Goal: Navigation & Orientation: Find specific page/section

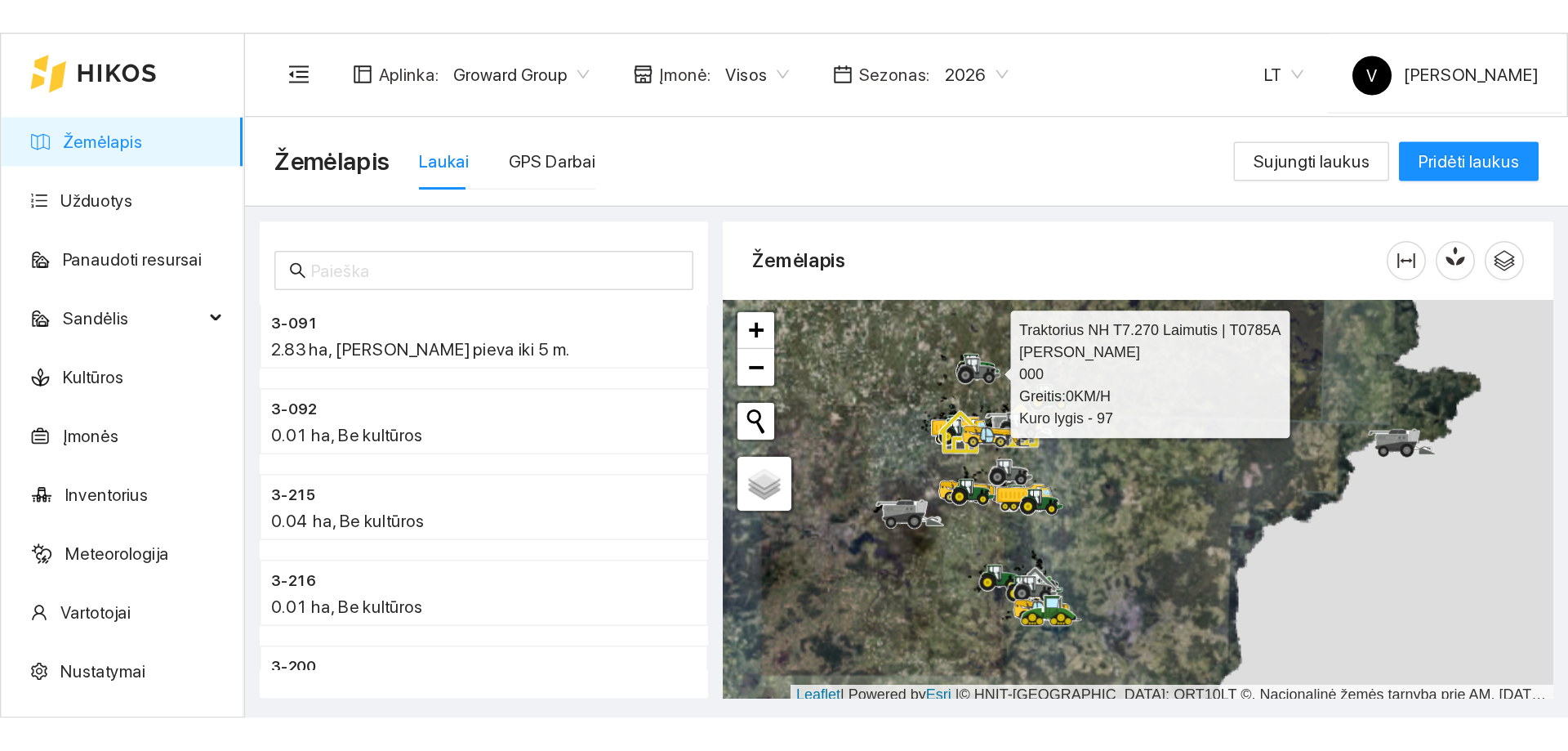
scroll to position [5, 0]
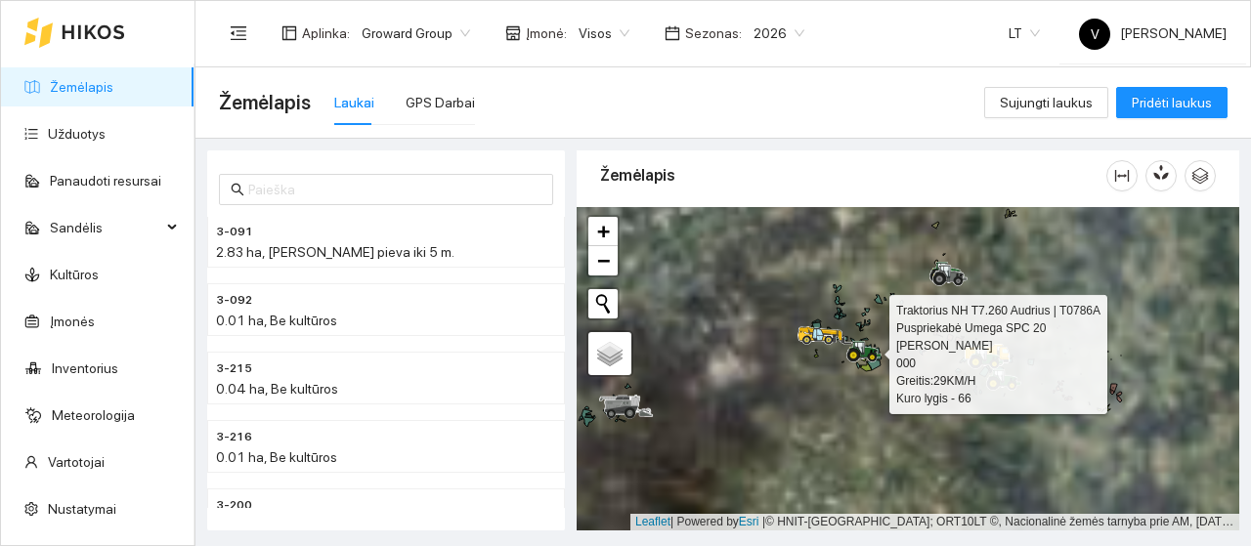
drag, startPoint x: 893, startPoint y: 312, endPoint x: 870, endPoint y: 194, distance: 120.6
click at [870, 194] on div "Žemėlapis" at bounding box center [908, 335] width 663 height 380
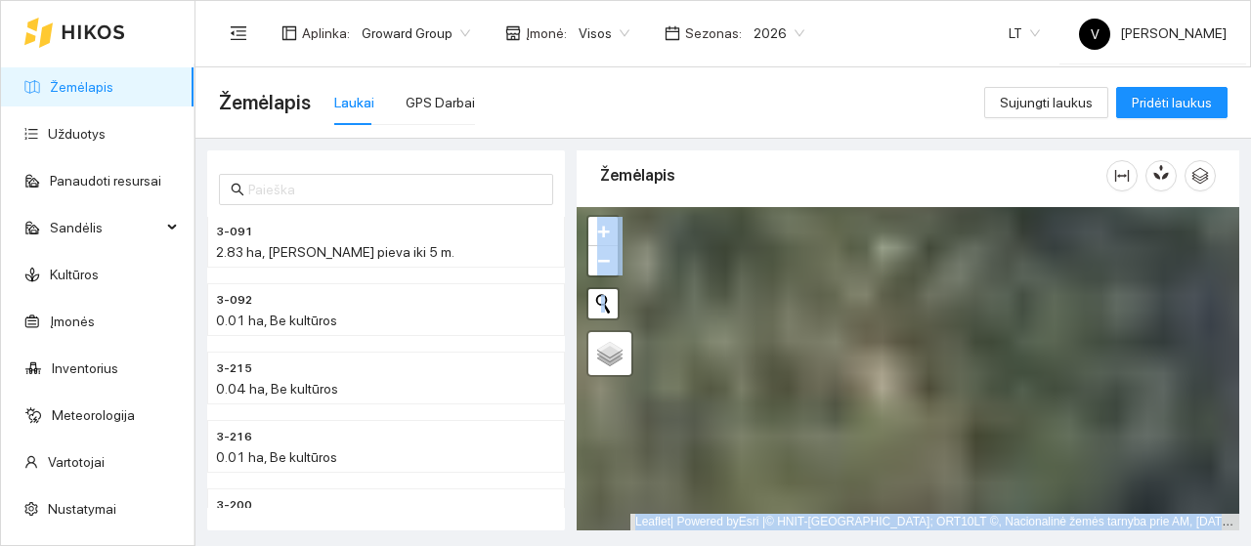
drag, startPoint x: 940, startPoint y: 466, endPoint x: 904, endPoint y: 411, distance: 65.6
click at [967, 545] on html "Žemėlapis Užduotys Panaudoti resursai Sandėlis Kultūros Įmonės Inventorius Mete…" at bounding box center [625, 273] width 1251 height 546
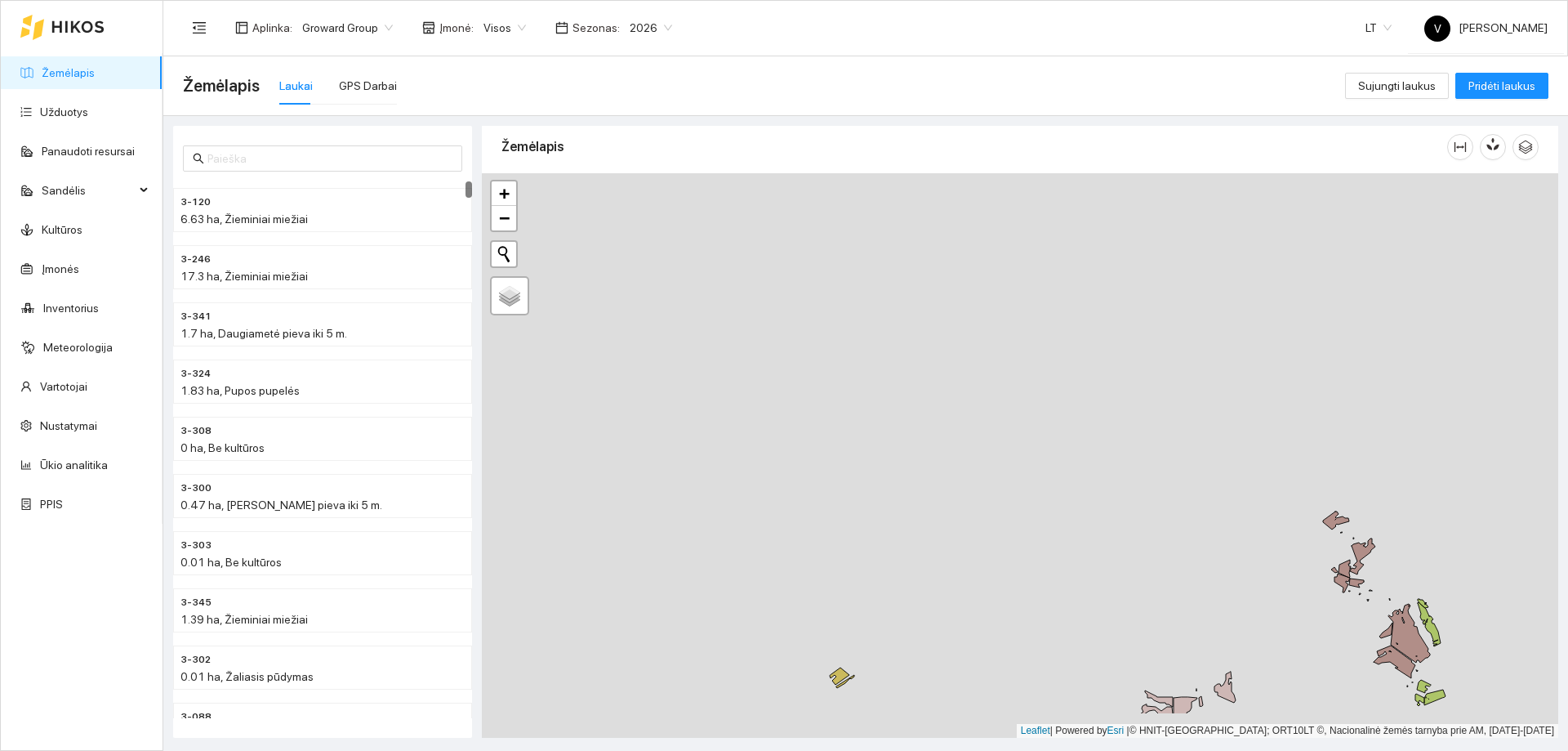
drag, startPoint x: 1192, startPoint y: 483, endPoint x: 1041, endPoint y: 261, distance: 268.5
click at [1041, 261] on div at bounding box center [1021, 455] width 1077 height 565
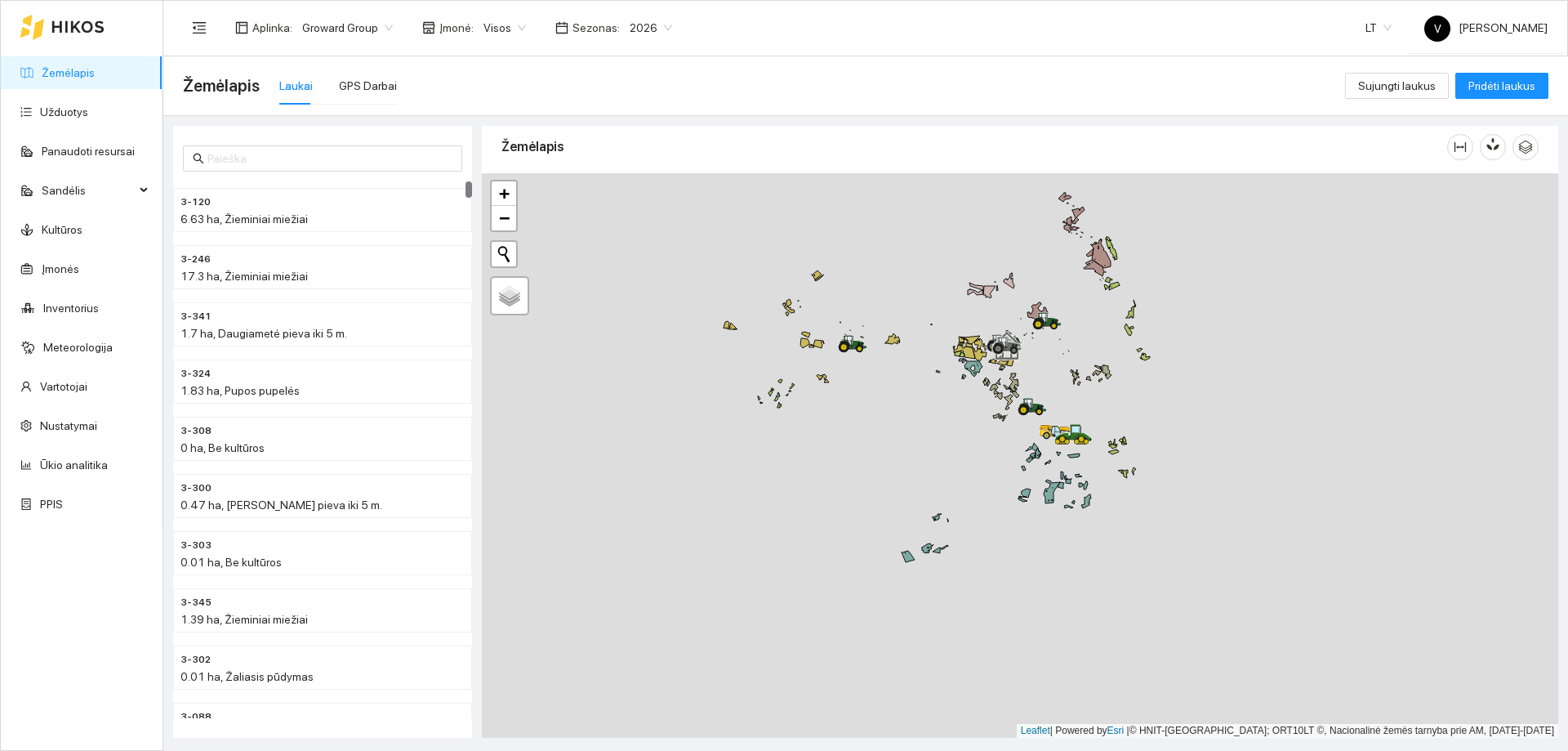
drag, startPoint x: 995, startPoint y: 636, endPoint x: 955, endPoint y: 446, distance: 194.2
click at [955, 446] on div at bounding box center [1021, 455] width 1077 height 565
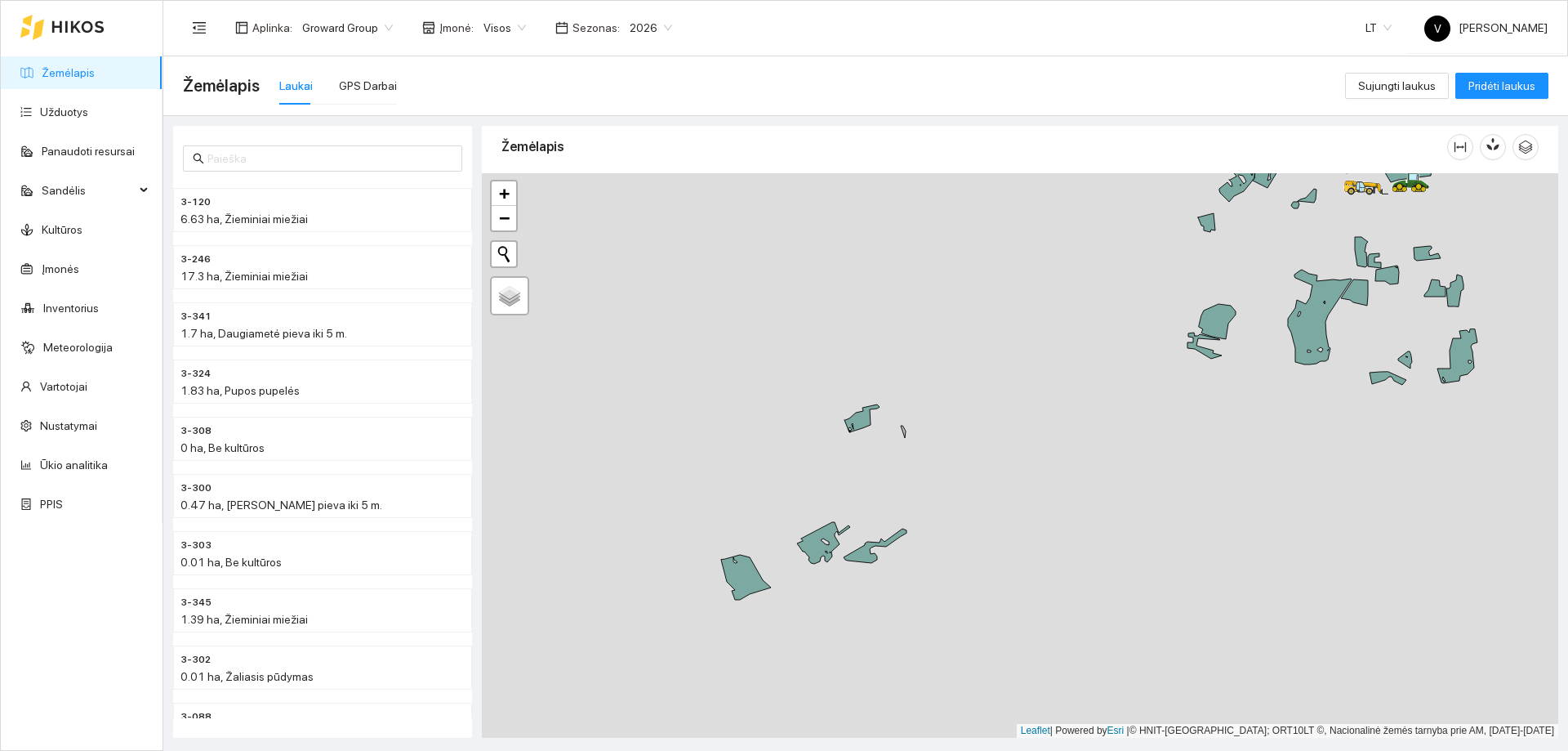
drag, startPoint x: 970, startPoint y: 491, endPoint x: 1061, endPoint y: 406, distance: 124.5
click at [1045, 406] on div at bounding box center [1021, 455] width 1077 height 565
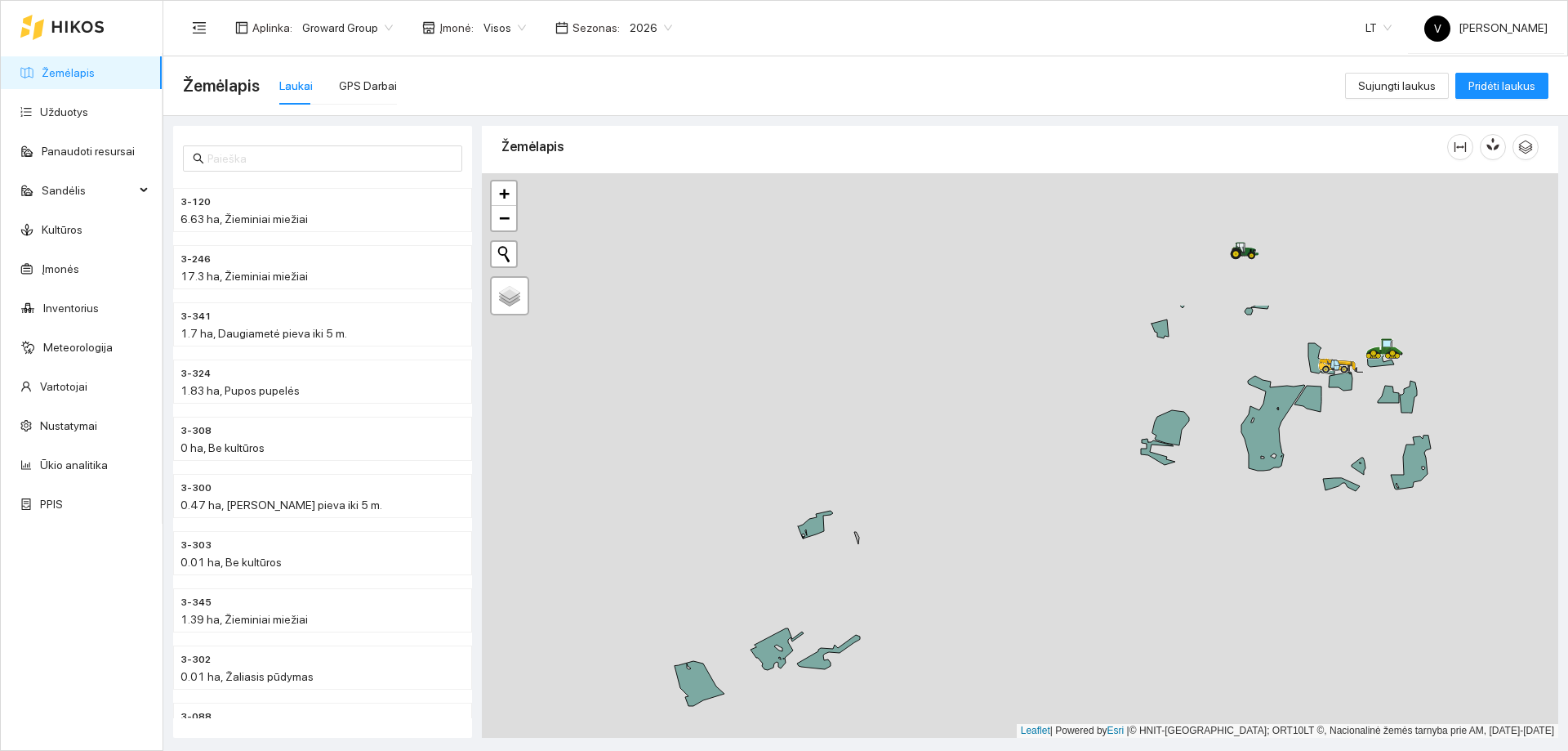
drag, startPoint x: 1260, startPoint y: 414, endPoint x: 1060, endPoint y: 602, distance: 274.5
click at [1045, 456] on div at bounding box center [1021, 455] width 1077 height 565
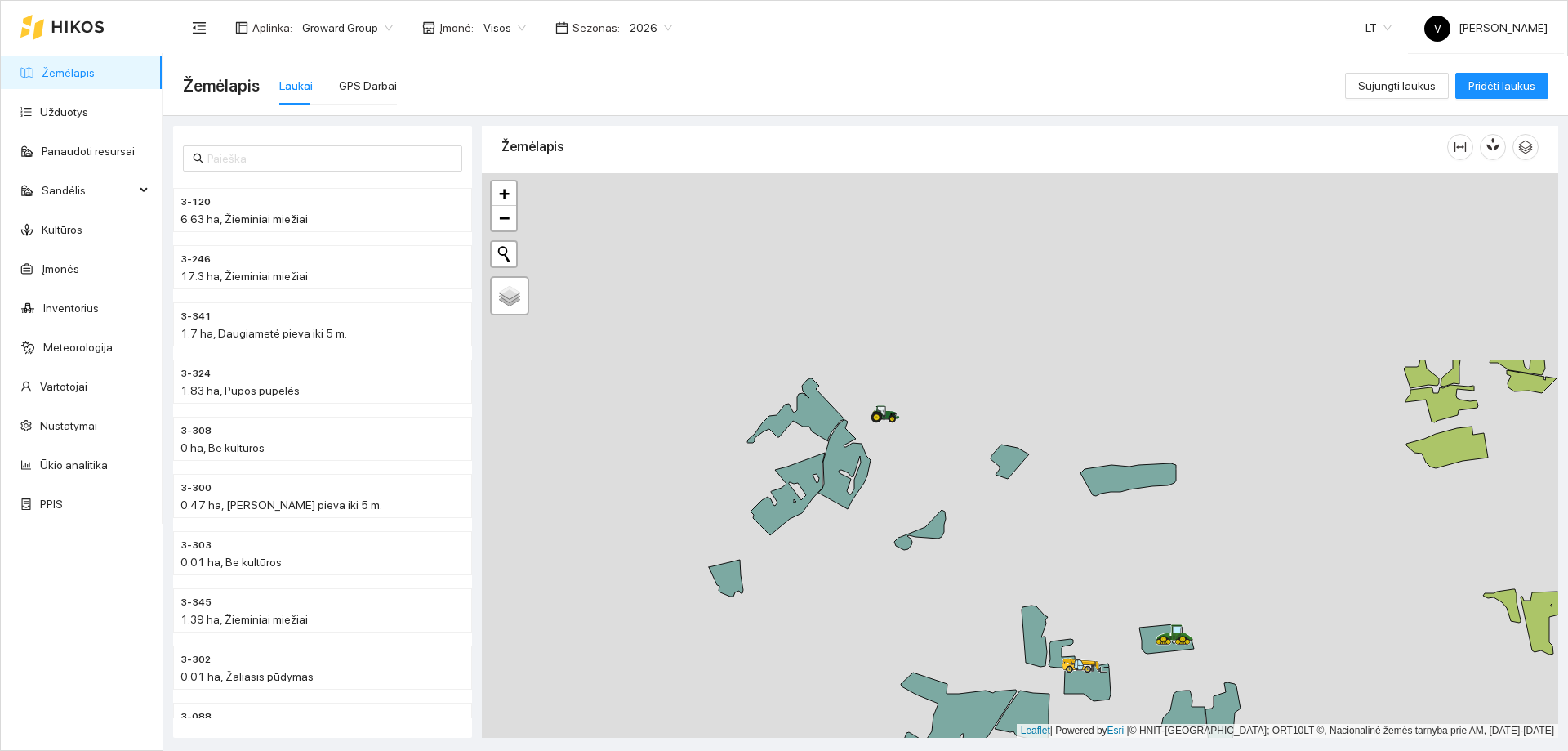
drag, startPoint x: 914, startPoint y: 340, endPoint x: 893, endPoint y: 555, distance: 216.0
click at [893, 456] on div at bounding box center [1021, 455] width 1077 height 565
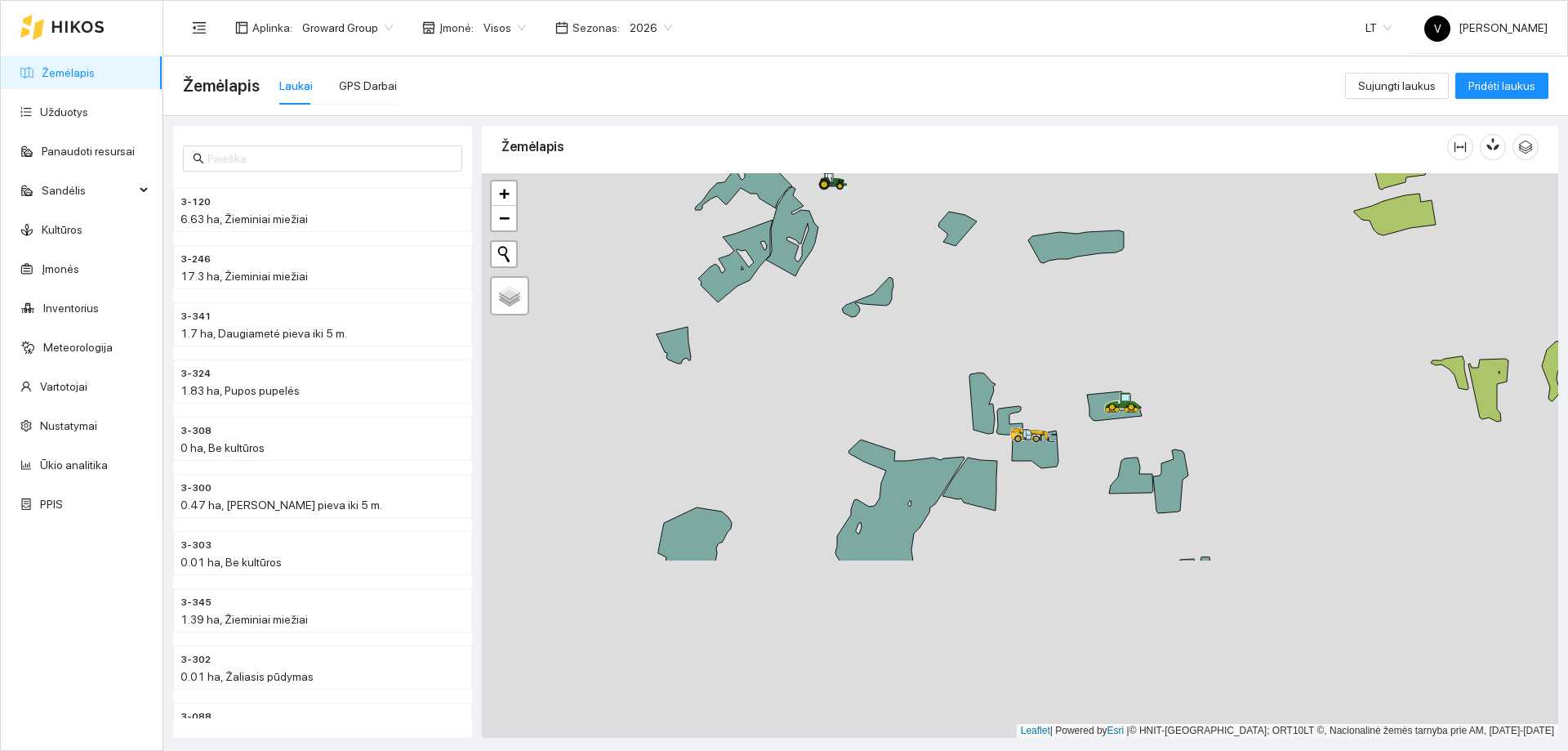
drag, startPoint x: 1291, startPoint y: 363, endPoint x: 1228, endPoint y: 227, distance: 149.9
click at [1045, 227] on div at bounding box center [1021, 455] width 1077 height 565
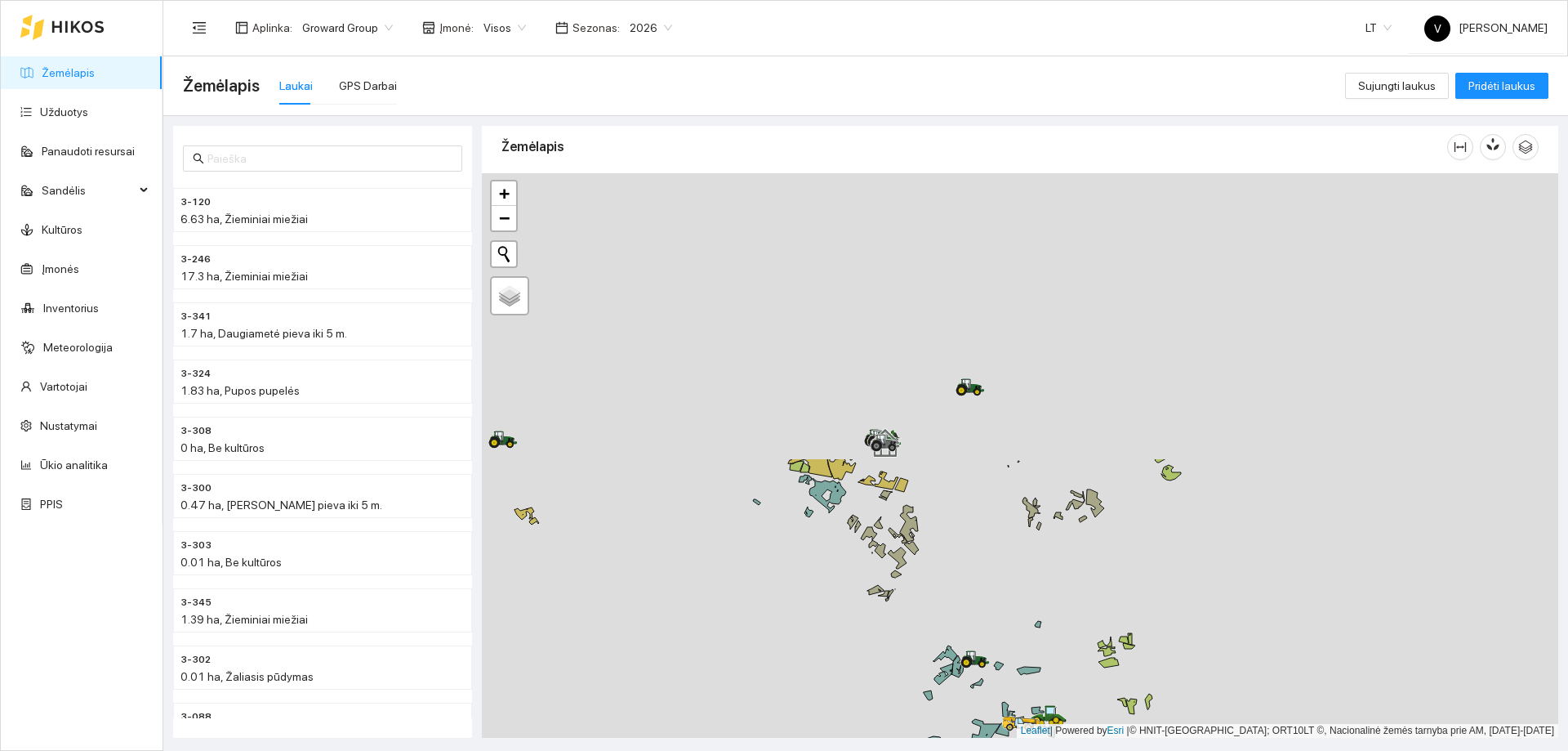
drag, startPoint x: 1143, startPoint y: 287, endPoint x: 1163, endPoint y: 586, distance: 299.7
click at [1045, 456] on div at bounding box center [1021, 455] width 1077 height 565
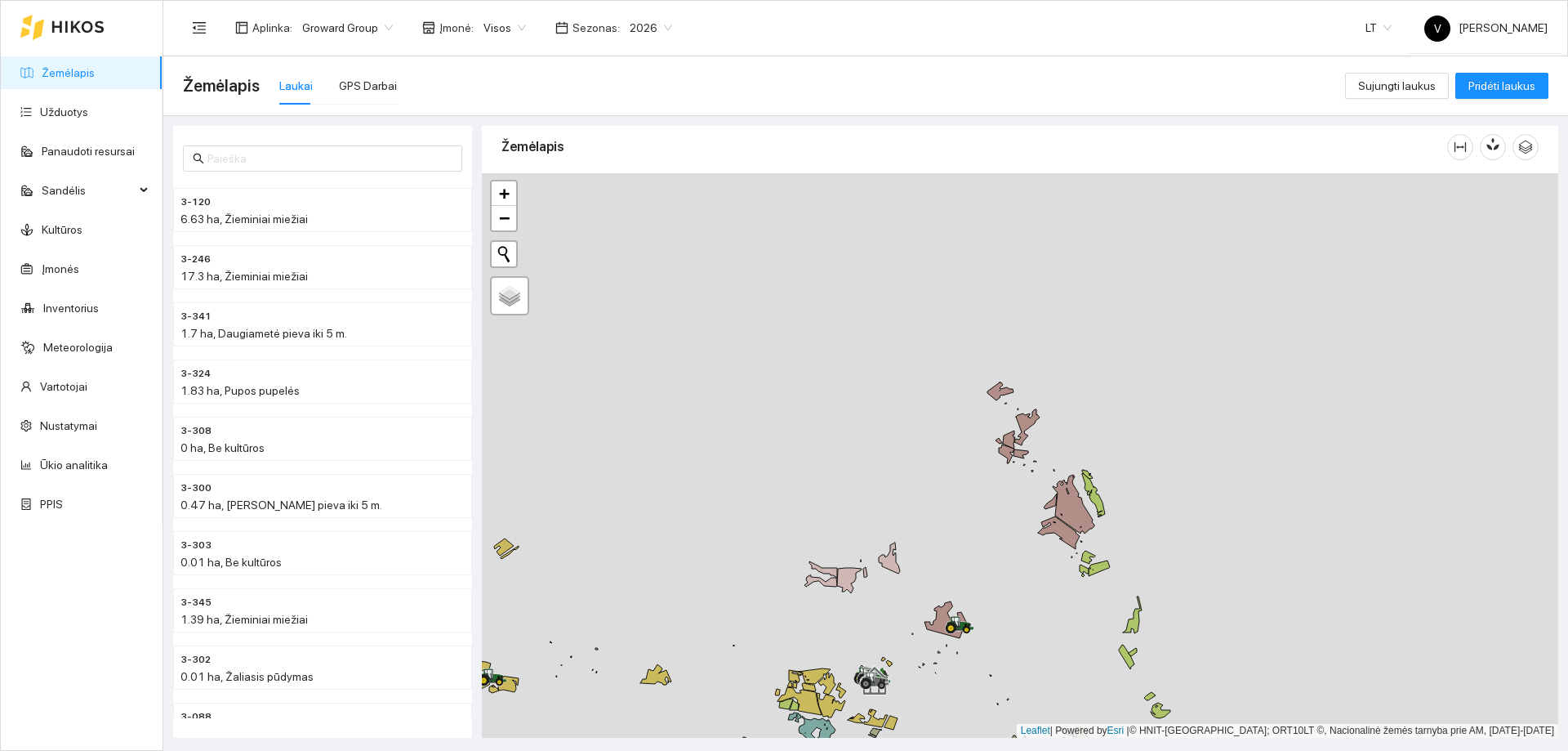
drag, startPoint x: 1026, startPoint y: 457, endPoint x: 1012, endPoint y: 626, distance: 169.6
click at [1012, 456] on div at bounding box center [1021, 455] width 1077 height 565
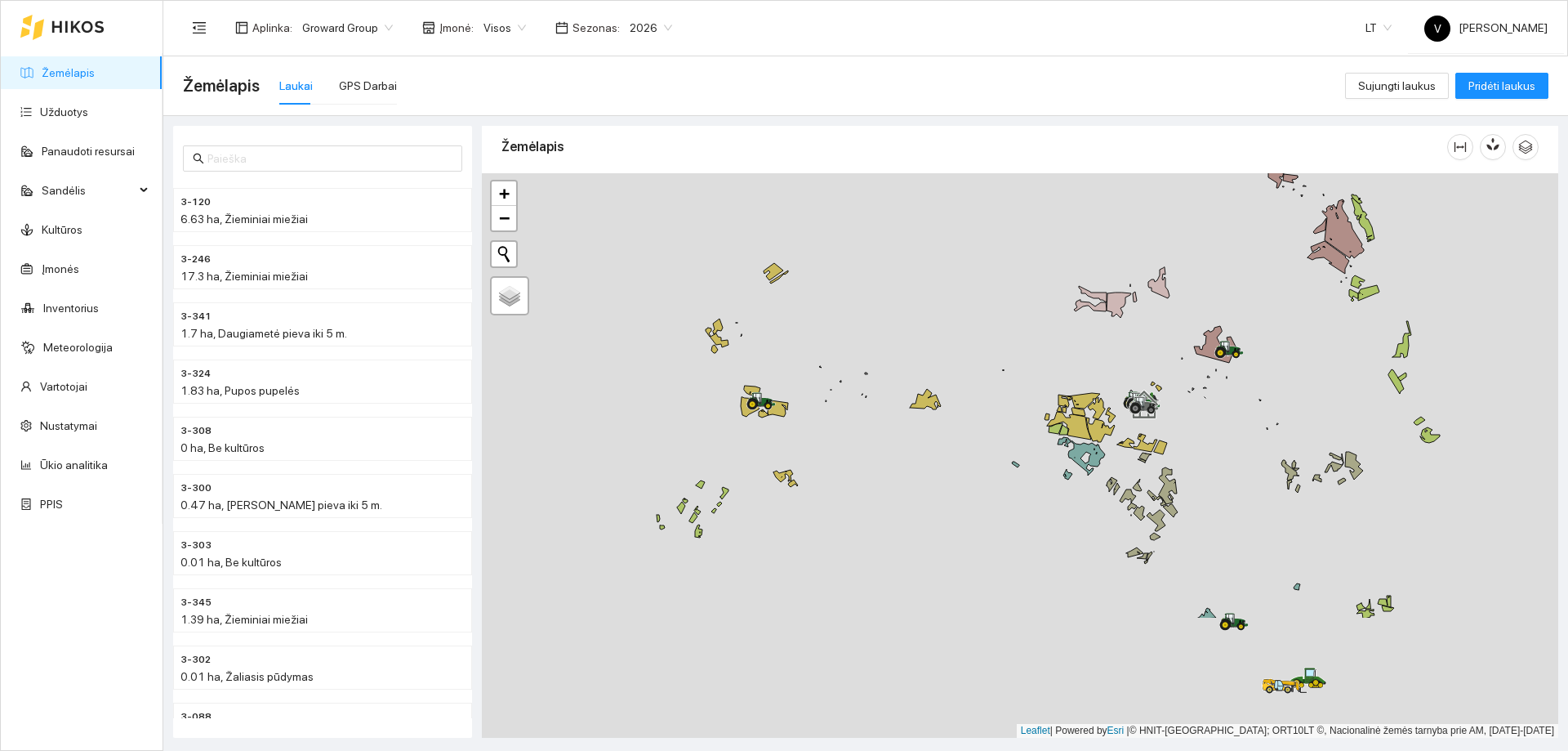
drag, startPoint x: 855, startPoint y: 510, endPoint x: 1011, endPoint y: 399, distance: 191.5
click at [1011, 399] on div at bounding box center [1021, 455] width 1077 height 565
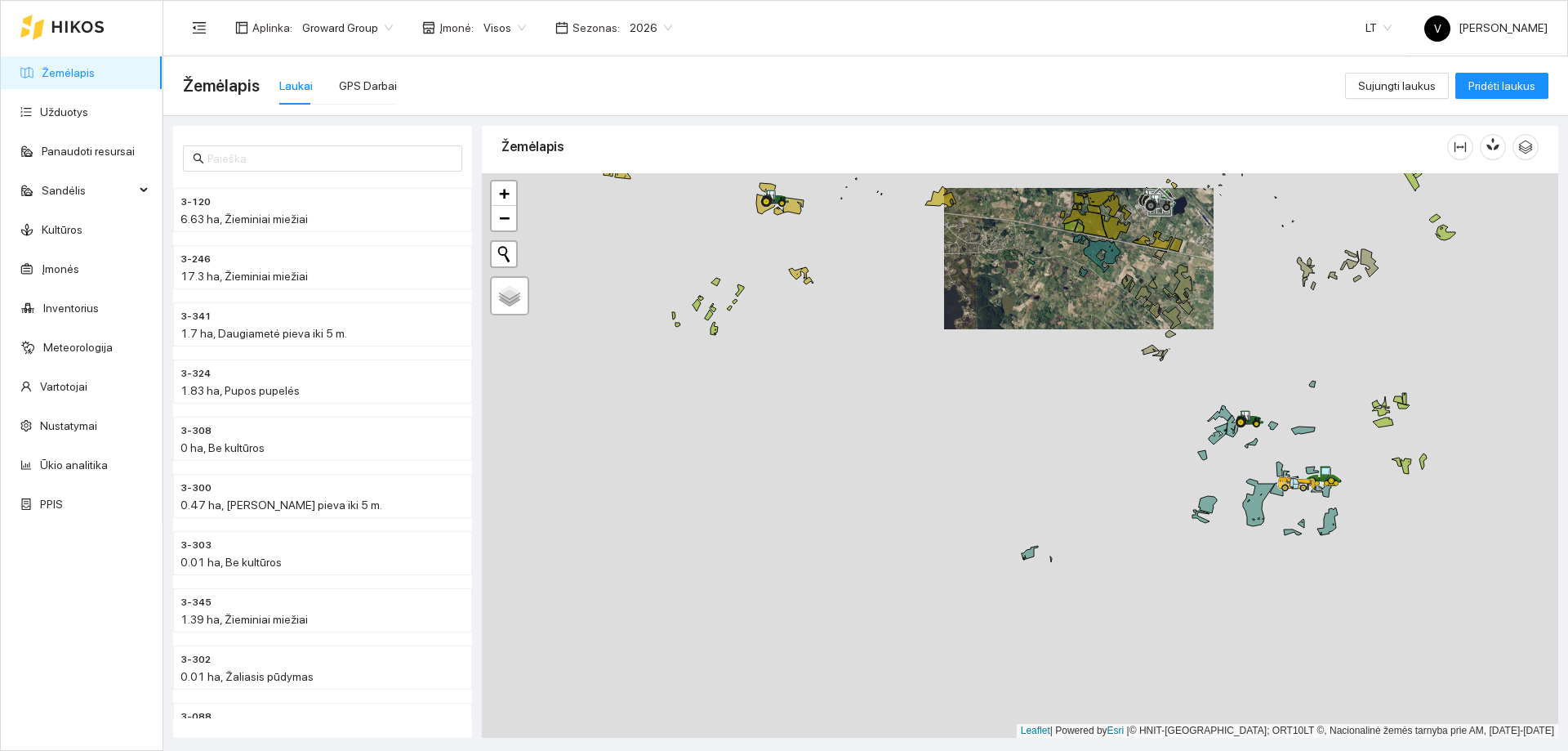
drag, startPoint x: 1074, startPoint y: 625, endPoint x: 1100, endPoint y: 429, distance: 197.7
click at [1045, 429] on div at bounding box center [1021, 455] width 1077 height 565
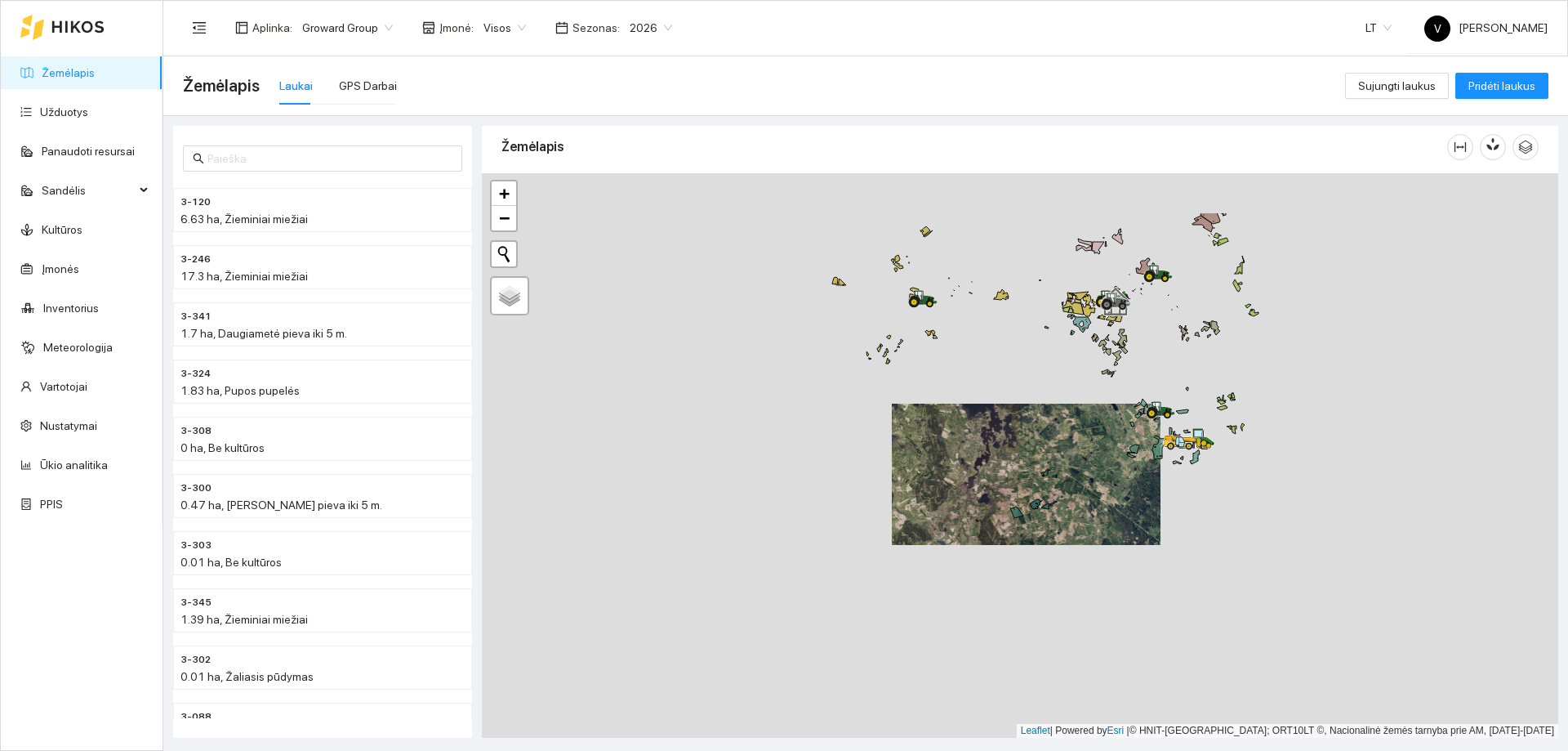
drag, startPoint x: 1028, startPoint y: 433, endPoint x: 994, endPoint y: 495, distance: 70.7
click at [994, 456] on div at bounding box center [1021, 455] width 1077 height 565
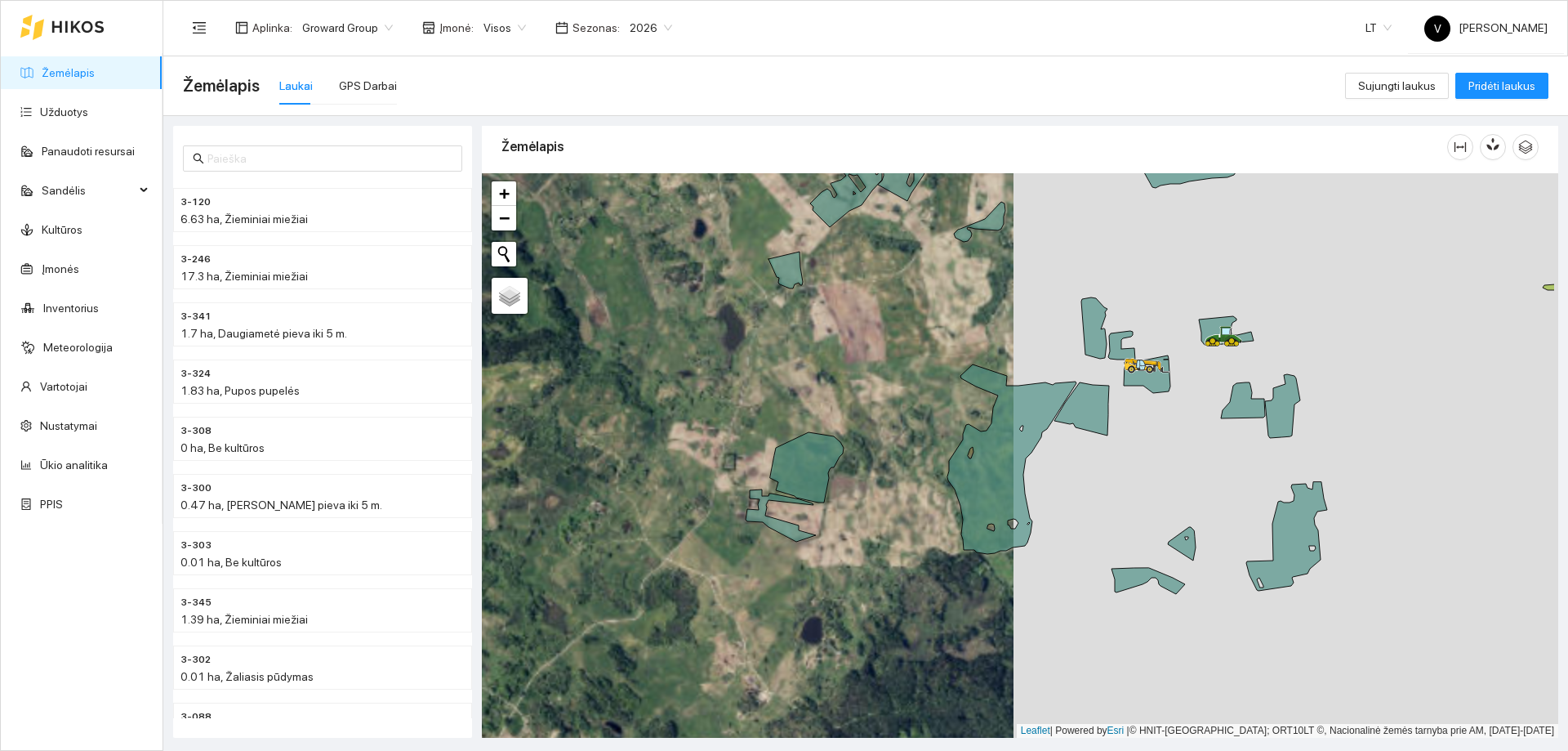
drag, startPoint x: 1243, startPoint y: 498, endPoint x: 1107, endPoint y: 480, distance: 137.2
click at [1045, 456] on div at bounding box center [1021, 455] width 1077 height 565
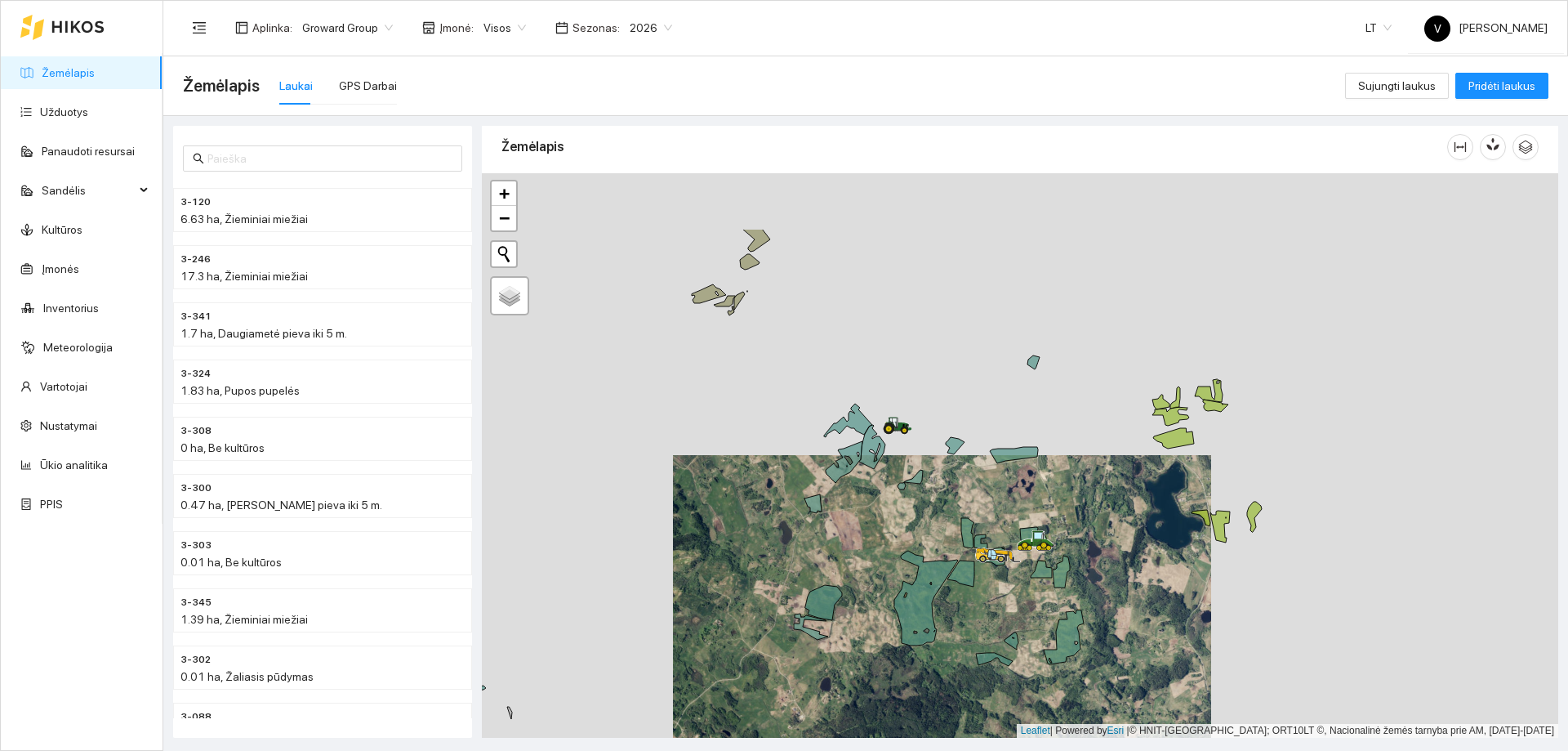
drag, startPoint x: 834, startPoint y: 406, endPoint x: 847, endPoint y: 519, distance: 113.7
click at [847, 456] on div at bounding box center [1021, 455] width 1077 height 565
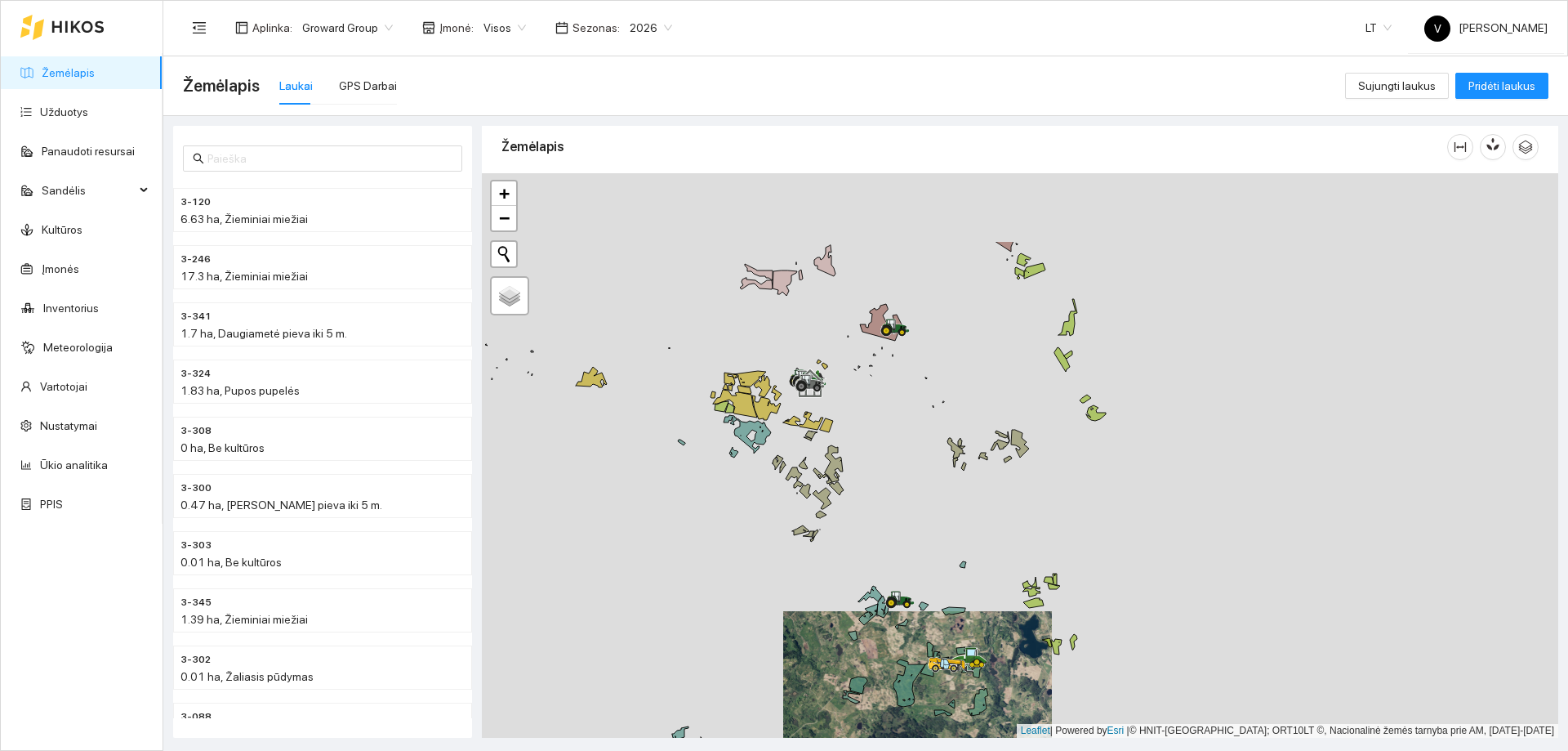
drag, startPoint x: 810, startPoint y: 309, endPoint x: 836, endPoint y: 475, distance: 168.0
click at [836, 456] on div at bounding box center [1021, 455] width 1077 height 565
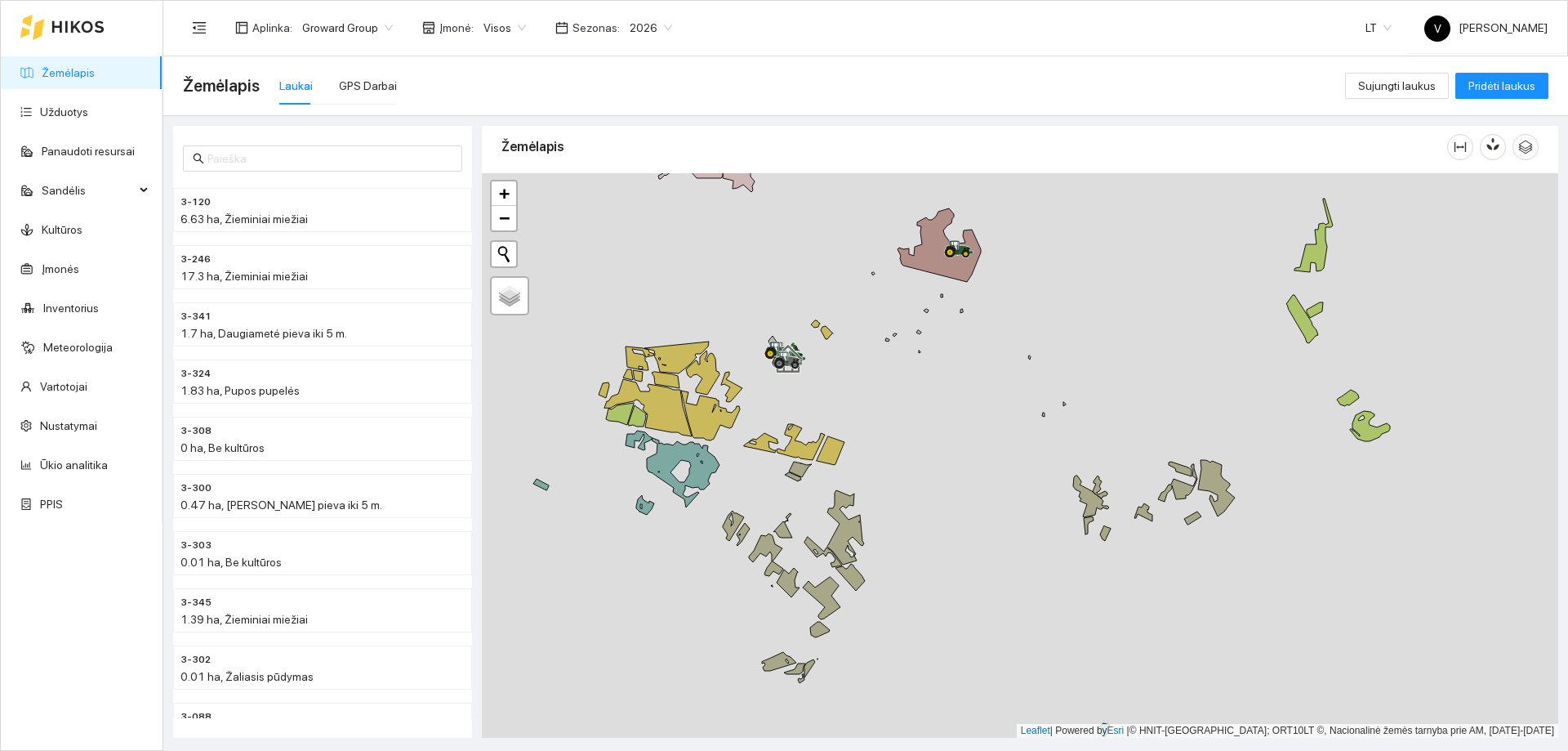
drag, startPoint x: 776, startPoint y: 559, endPoint x: 815, endPoint y: 293, distance: 268.8
click at [815, 293] on div at bounding box center [1021, 455] width 1077 height 565
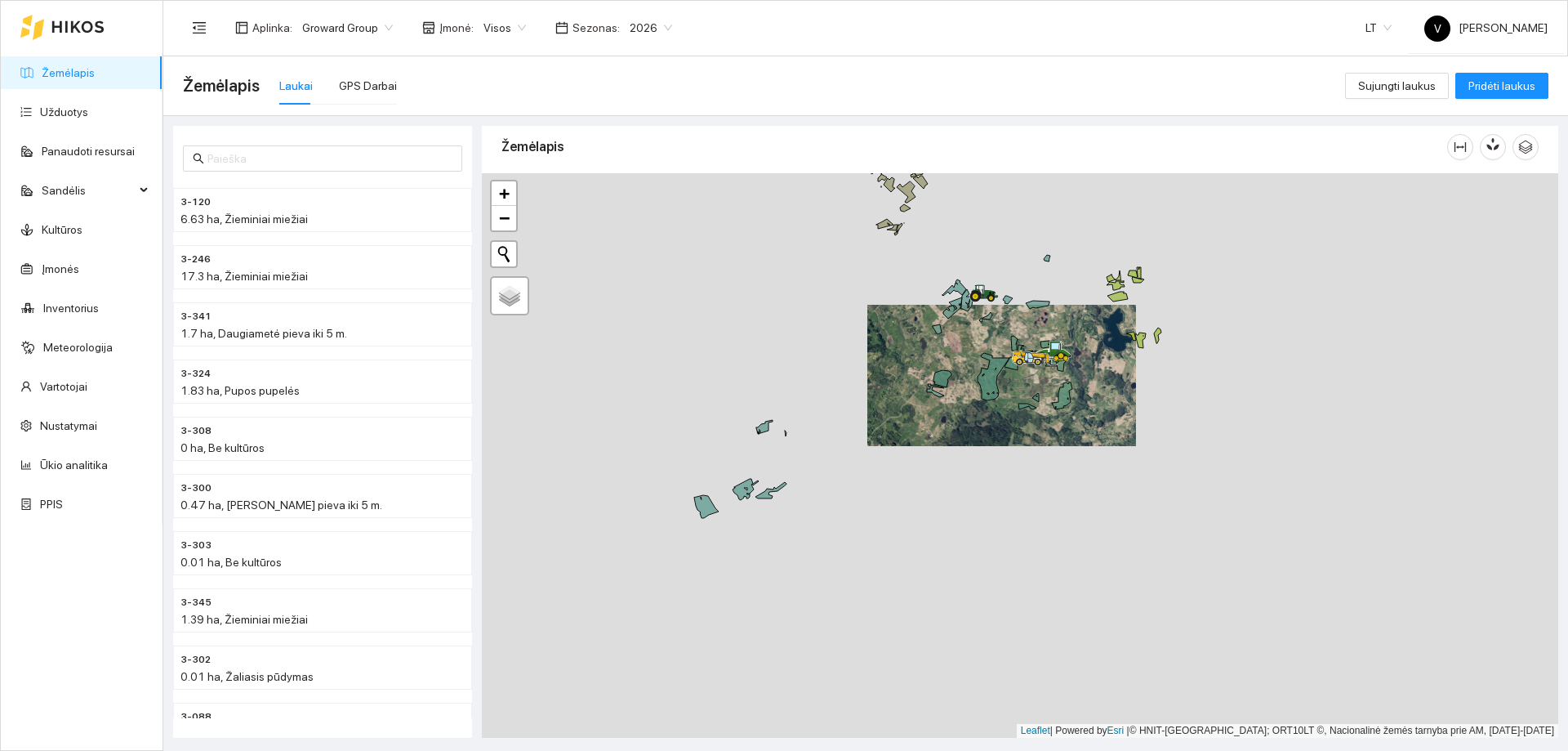
drag, startPoint x: 925, startPoint y: 366, endPoint x: 931, endPoint y: 333, distance: 33.5
click at [931, 333] on div at bounding box center [1021, 455] width 1077 height 565
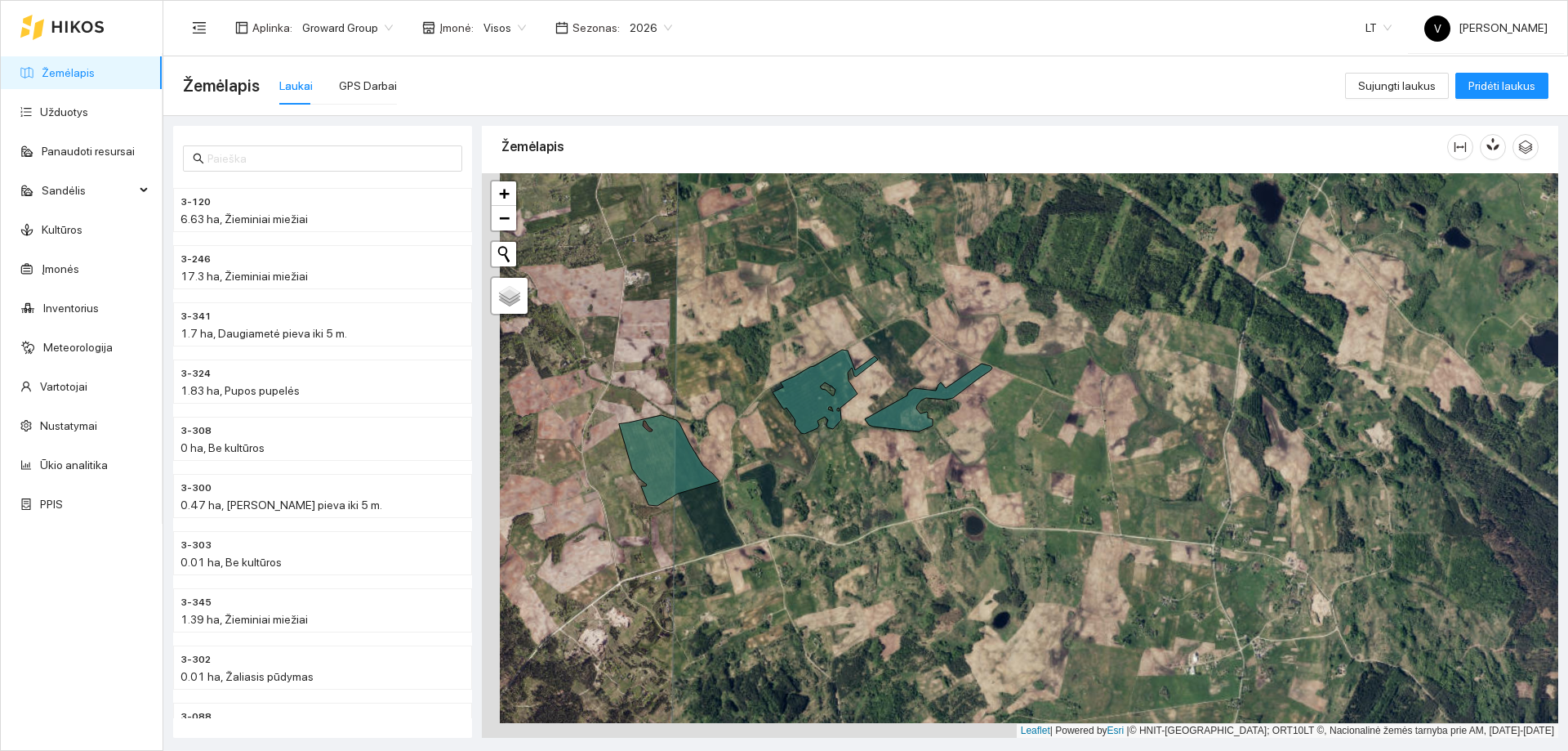
drag, startPoint x: 722, startPoint y: 575, endPoint x: 860, endPoint y: 508, distance: 153.4
click at [860, 456] on div at bounding box center [1021, 455] width 1077 height 565
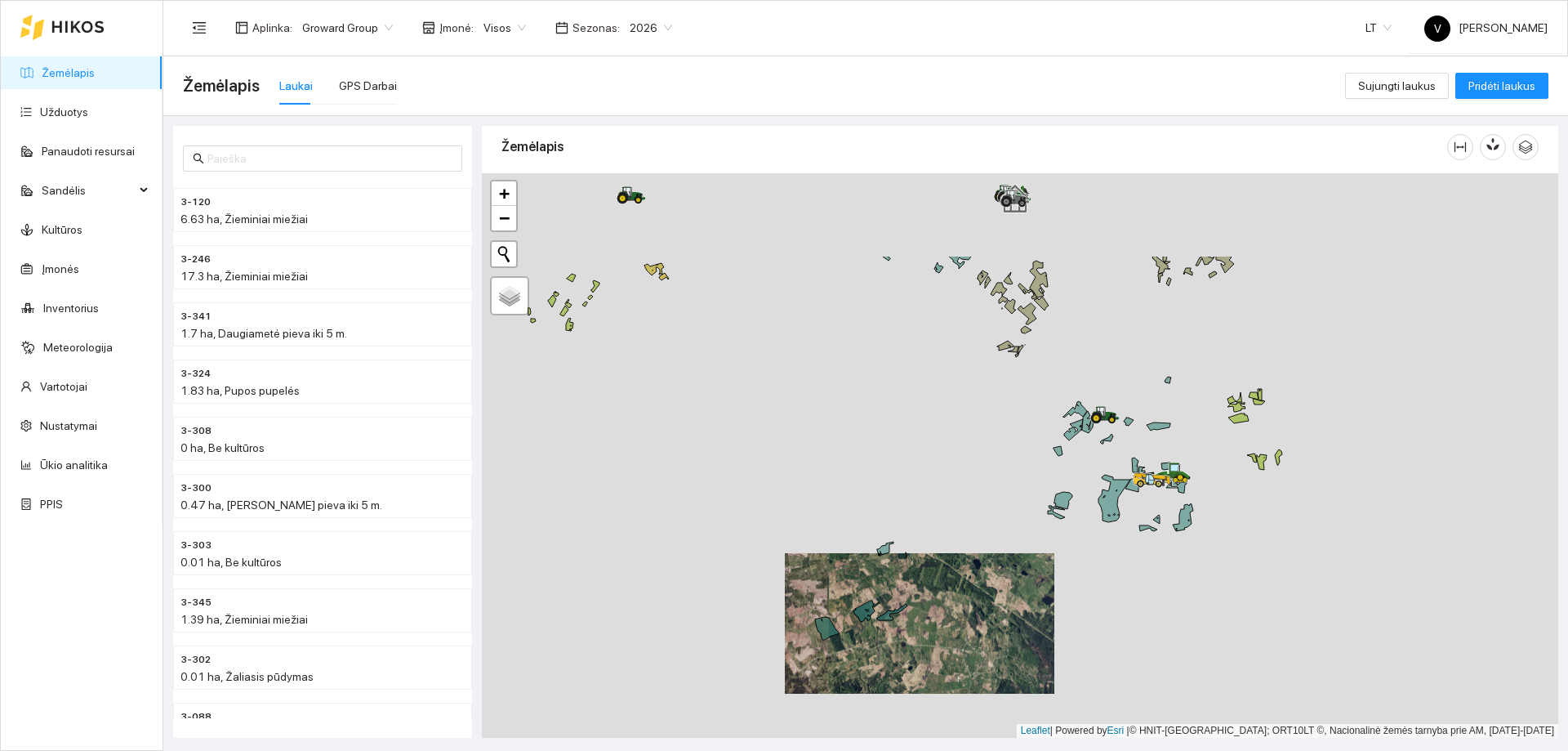
drag, startPoint x: 909, startPoint y: 481, endPoint x: 904, endPoint y: 580, distance: 99.1
click at [904, 456] on div at bounding box center [1021, 455] width 1077 height 565
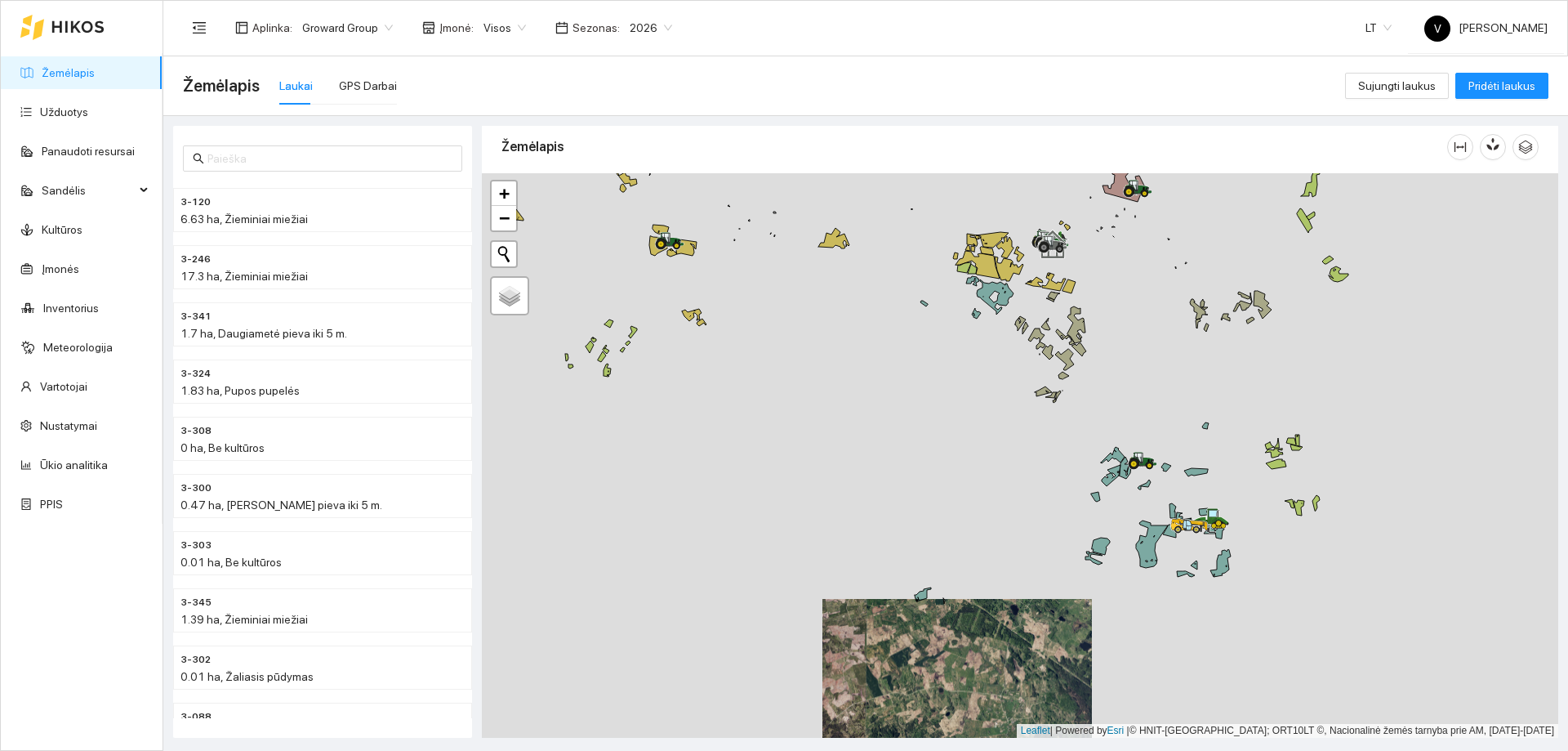
drag, startPoint x: 1070, startPoint y: 580, endPoint x: 1098, endPoint y: 423, distance: 159.5
click at [1045, 424] on div at bounding box center [1021, 455] width 1077 height 565
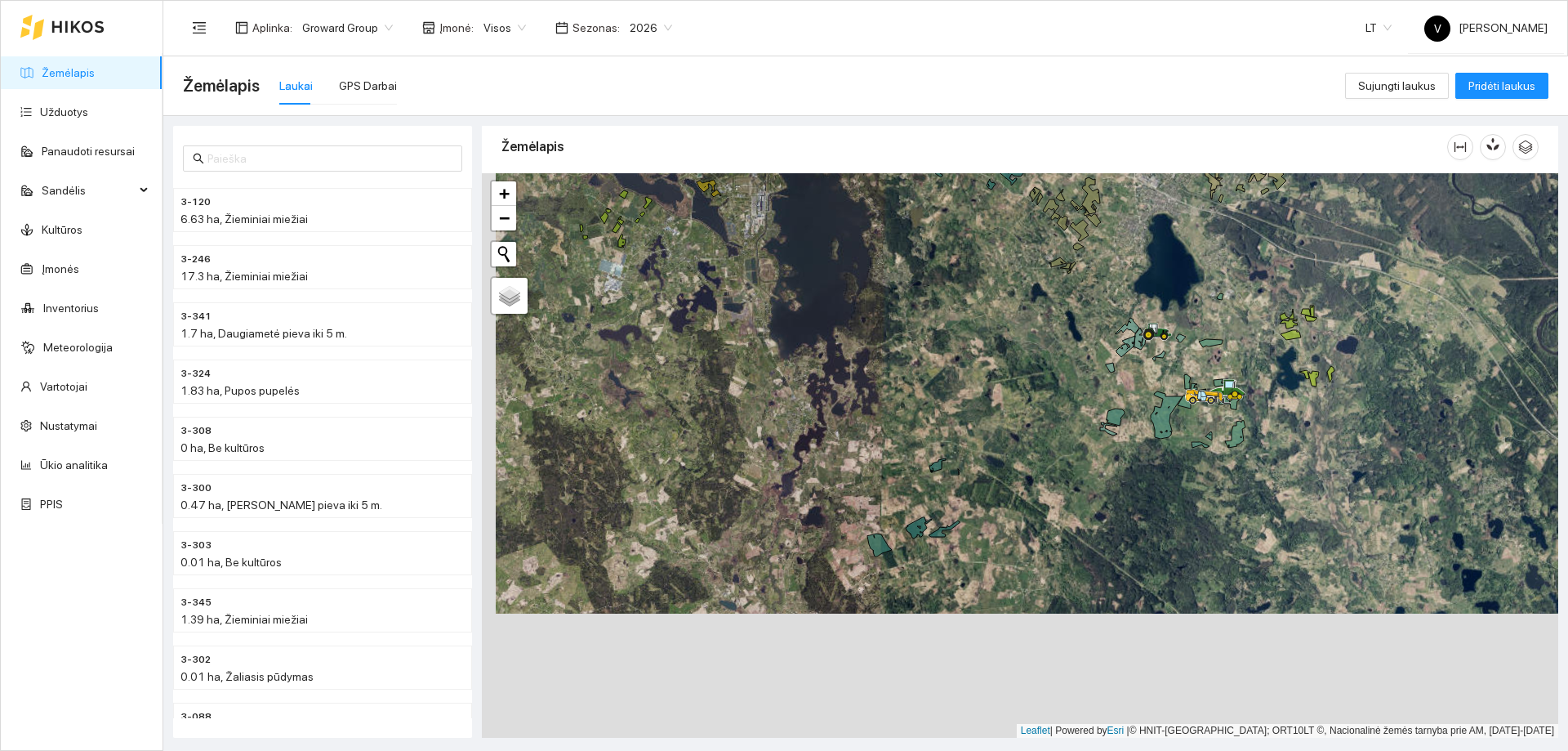
drag, startPoint x: 899, startPoint y: 628, endPoint x: 914, endPoint y: 498, distance: 130.9
click at [914, 456] on div at bounding box center [1021, 455] width 1077 height 565
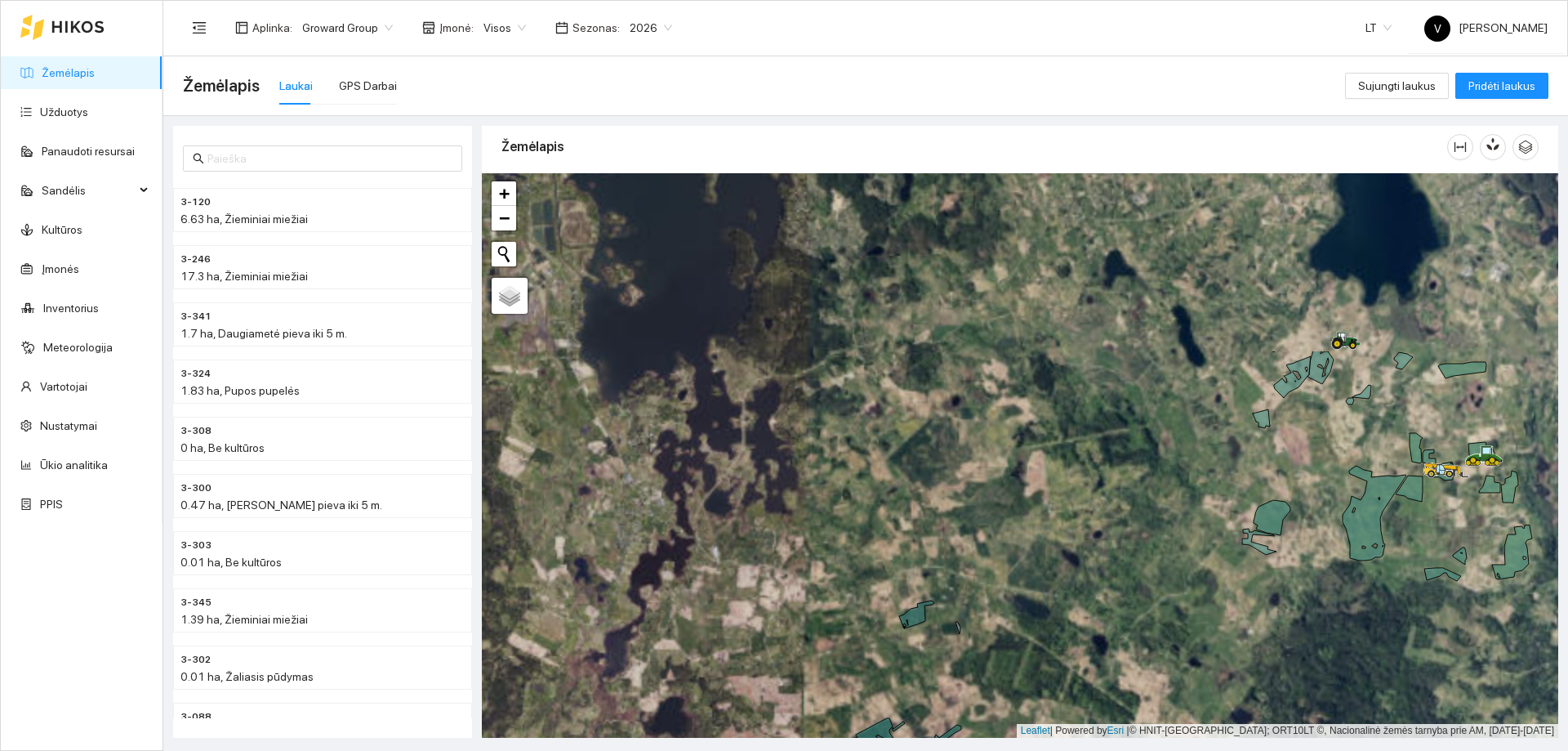
drag, startPoint x: 875, startPoint y: 508, endPoint x: 879, endPoint y: 615, distance: 107.1
click at [879, 456] on div at bounding box center [1021, 455] width 1077 height 565
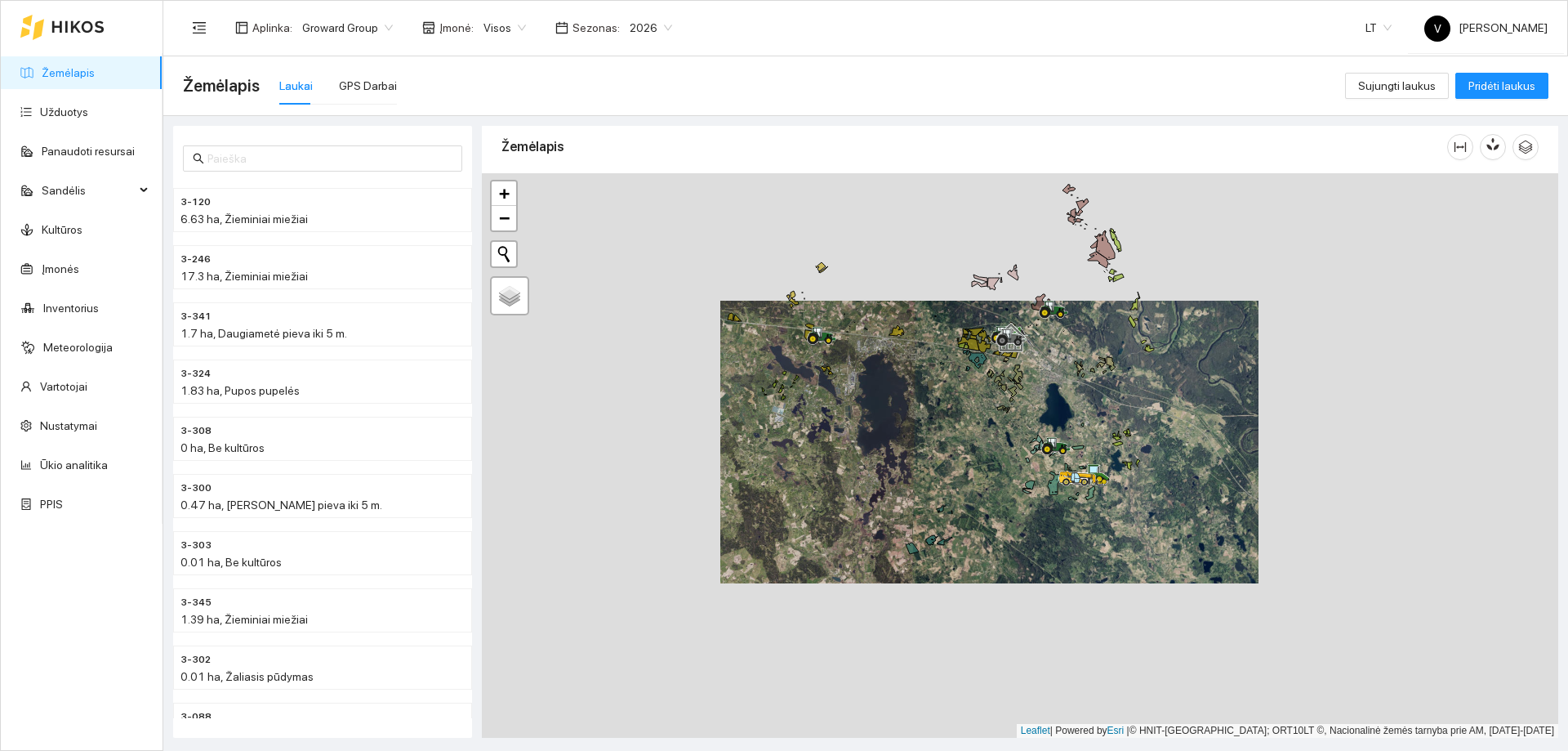
drag, startPoint x: 881, startPoint y: 597, endPoint x: 934, endPoint y: 492, distance: 117.6
click at [934, 456] on div at bounding box center [1021, 455] width 1077 height 565
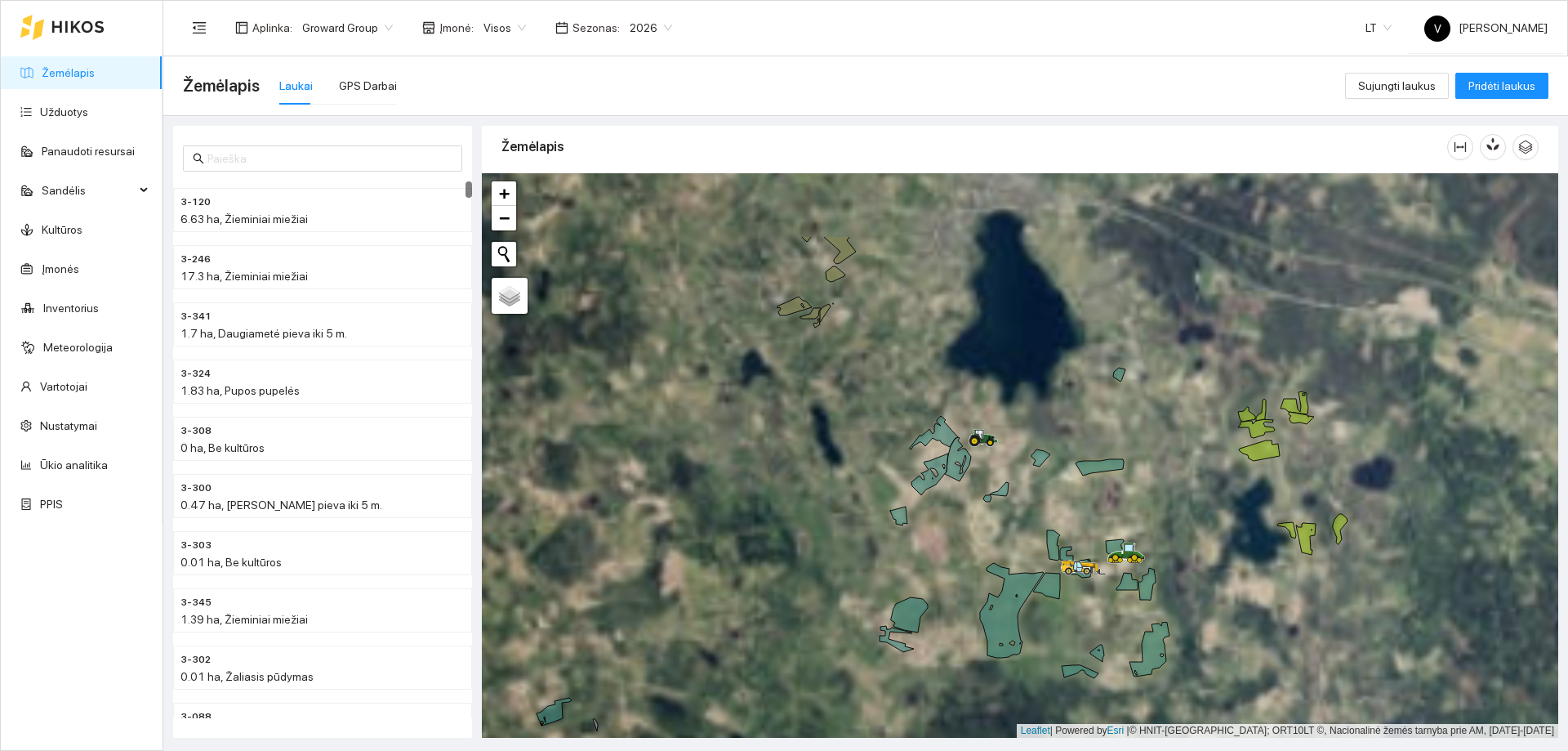
drag, startPoint x: 1099, startPoint y: 461, endPoint x: 910, endPoint y: 589, distance: 228.3
click at [910, 456] on div at bounding box center [1021, 455] width 1077 height 565
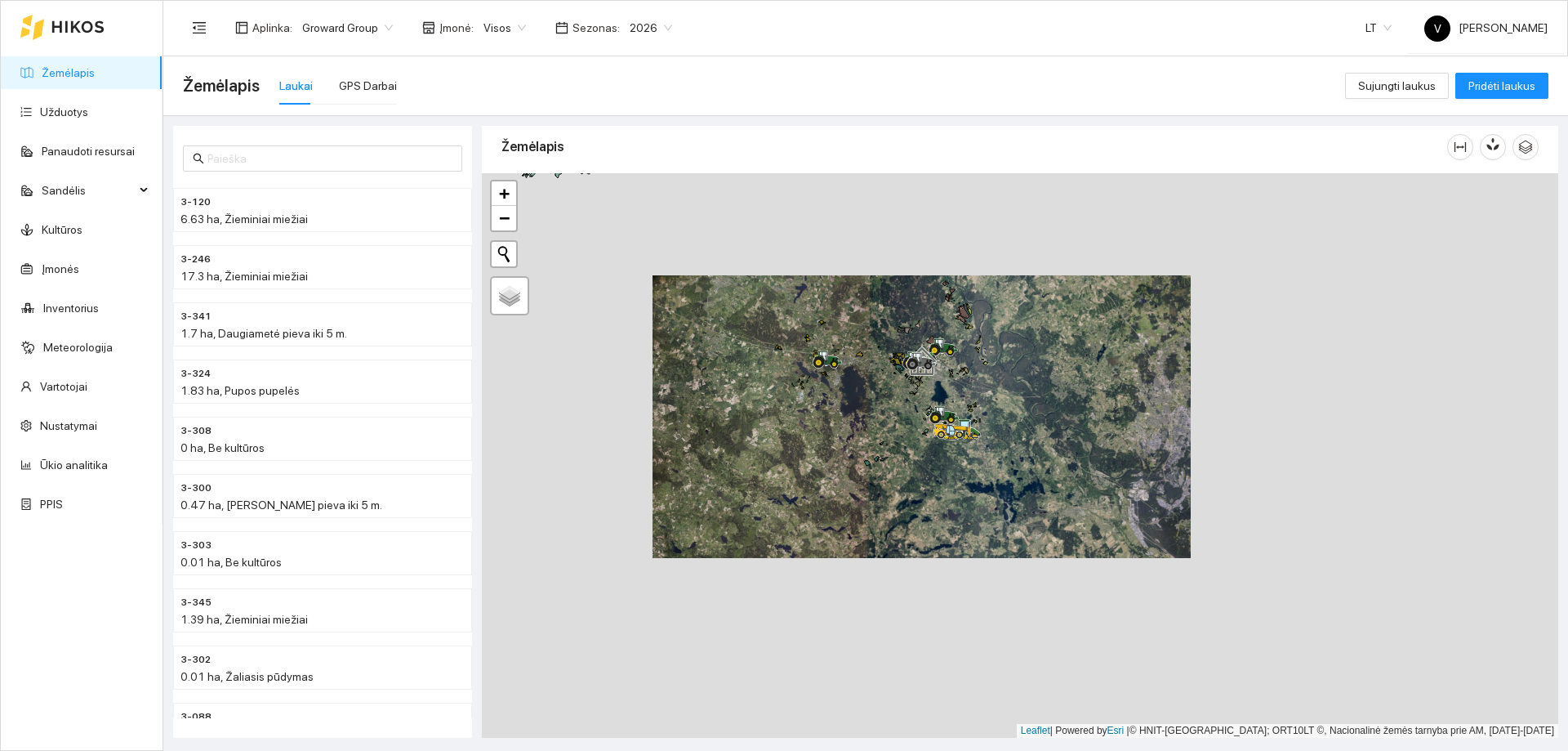
drag, startPoint x: 802, startPoint y: 646, endPoint x: 843, endPoint y: 549, distance: 105.3
click at [843, 456] on div at bounding box center [1021, 455] width 1077 height 565
